Goal: Transaction & Acquisition: Purchase product/service

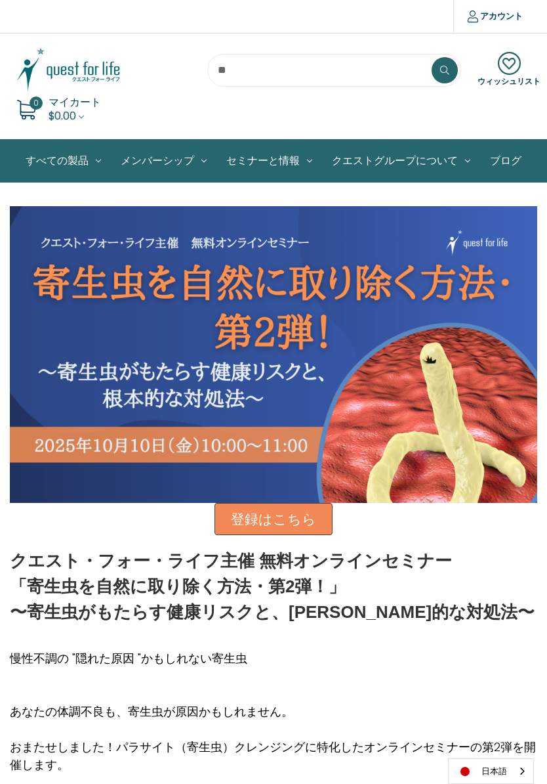
click at [100, 74] on img at bounding box center [68, 70] width 117 height 47
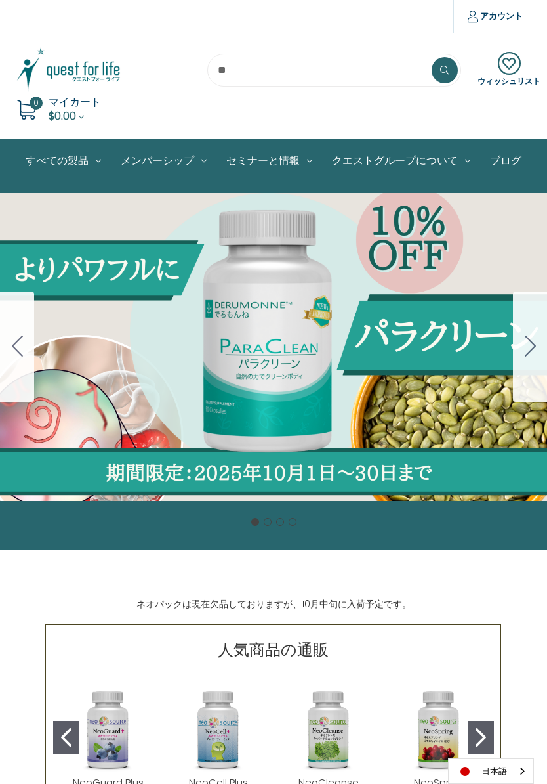
click at [453, 351] on div "Carousel Title Add a description for your carousel slide. You can use this to p…" at bounding box center [273, 346] width 547 height 328
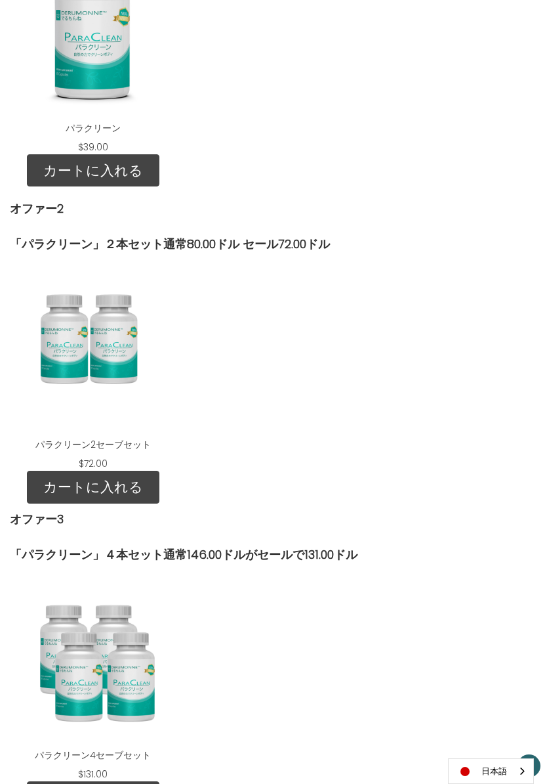
scroll to position [1646, 0]
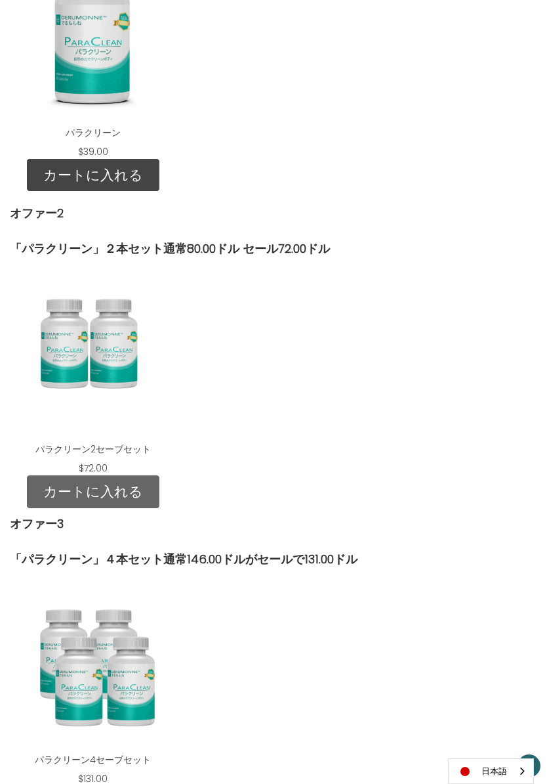
click at [87, 490] on link "カートに入れる" at bounding box center [93, 491] width 133 height 33
